Goal: Check status: Check status

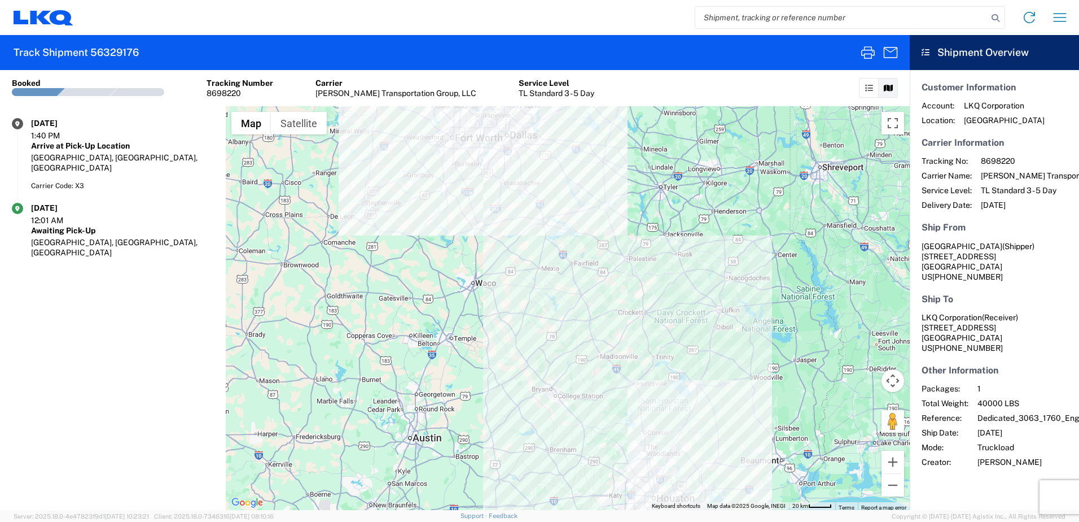
click at [800, 21] on input "search" at bounding box center [841, 17] width 292 height 21
paste input "56342151"
type input "56342151"
click at [999, 16] on icon at bounding box center [996, 18] width 16 height 16
click at [1030, 17] on icon at bounding box center [1030, 17] width 18 height 18
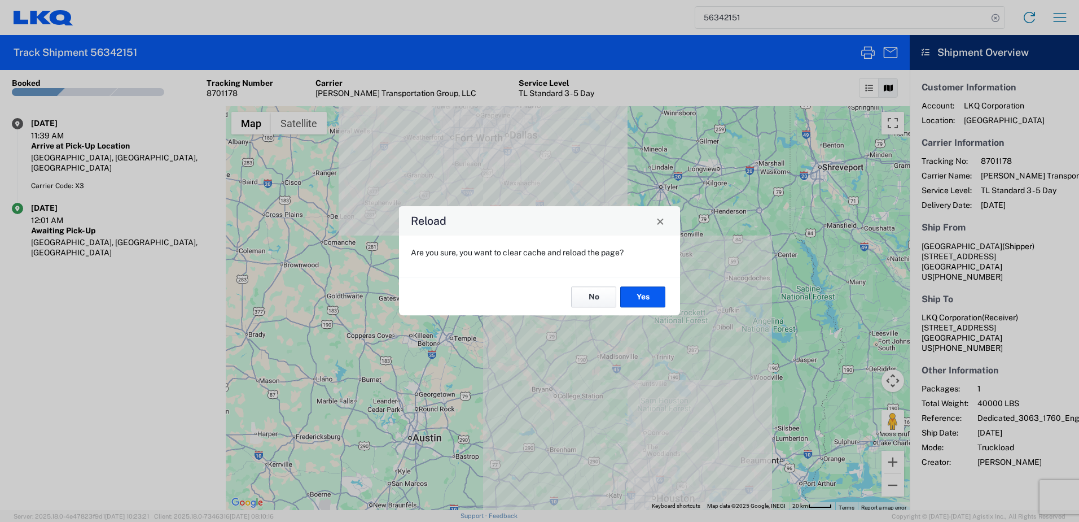
click at [602, 298] on button "No" at bounding box center [593, 296] width 45 height 21
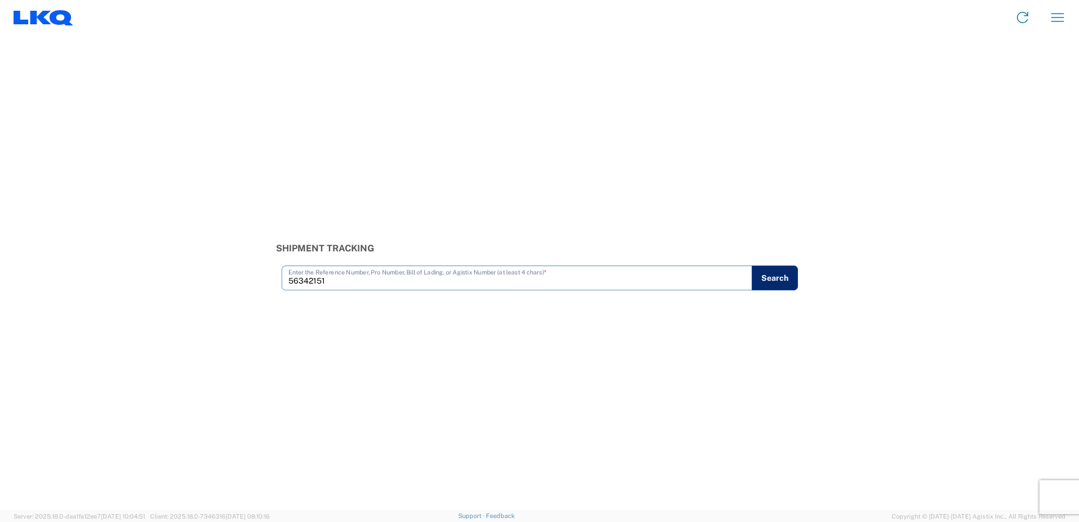
type input "56342151"
click at [767, 278] on button "Search" at bounding box center [775, 277] width 46 height 25
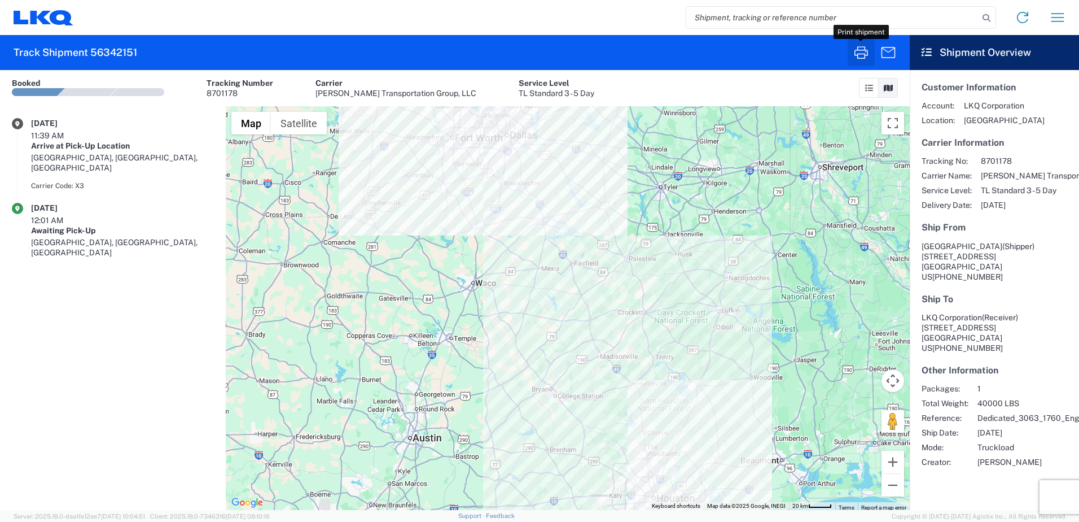
click at [863, 55] on icon "button" at bounding box center [861, 52] width 18 height 18
